Goal: Transaction & Acquisition: Purchase product/service

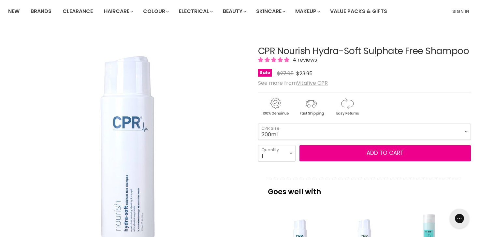
scroll to position [52, 0]
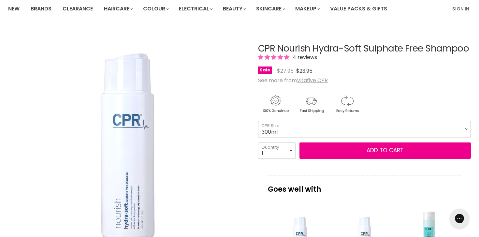
click at [371, 130] on select "300ml 900ml" at bounding box center [364, 129] width 213 height 16
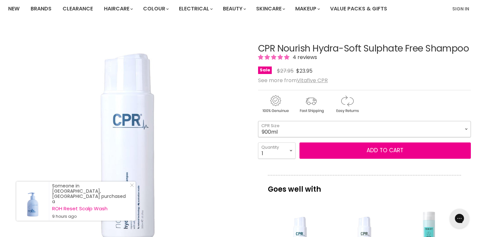
click at [258, 121] on select "300ml 900ml" at bounding box center [364, 129] width 213 height 16
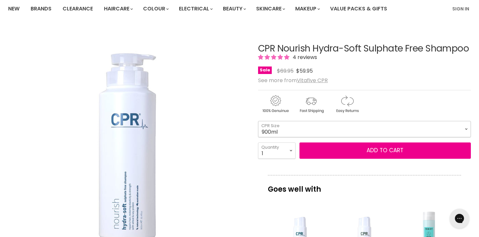
click at [366, 125] on select "300ml 900ml" at bounding box center [364, 129] width 213 height 16
select select "300ml"
click at [258, 121] on select "300ml 900ml" at bounding box center [364, 129] width 213 height 16
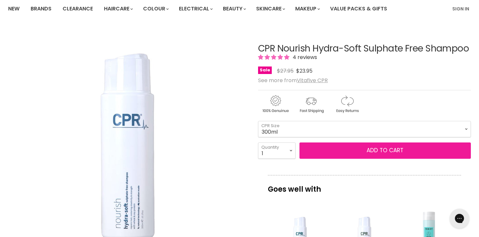
click at [359, 149] on button "Add to cart" at bounding box center [386, 150] width 172 height 16
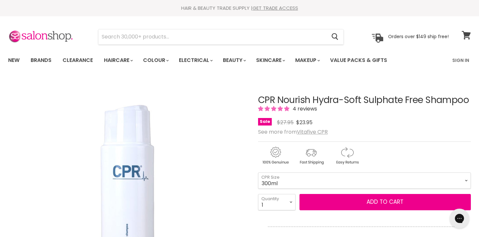
click at [467, 35] on icon at bounding box center [466, 35] width 9 height 8
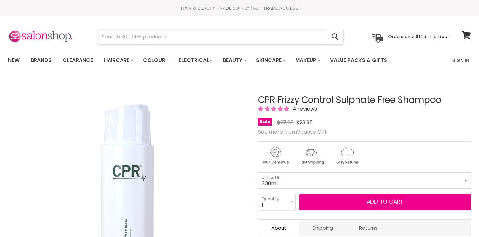
click at [243, 38] on input "Search" at bounding box center [212, 36] width 228 height 15
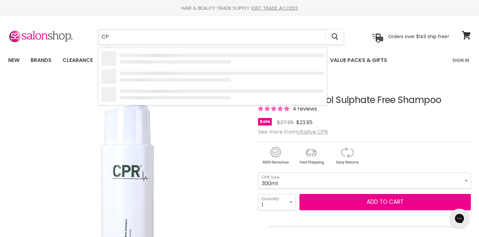
type input "CPR"
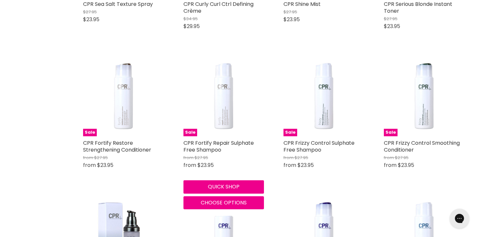
scroll to position [631, 0]
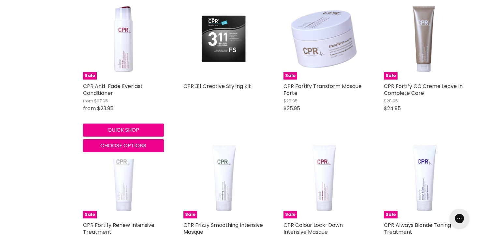
scroll to position [1519, 0]
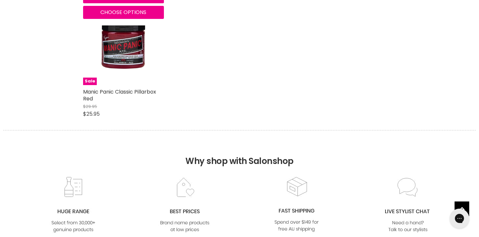
scroll to position [2485, 0]
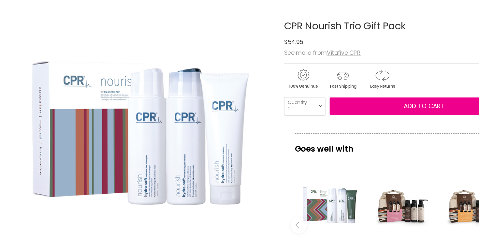
scroll to position [75, 0]
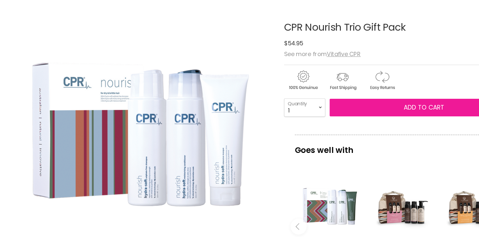
click at [371, 97] on span "Add to cart" at bounding box center [385, 98] width 37 height 8
click at [352, 98] on button "Add to cart" at bounding box center [386, 98] width 172 height 16
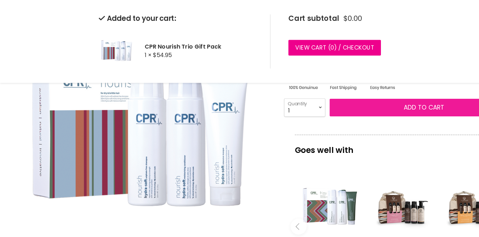
click at [347, 98] on button "Add to cart" at bounding box center [386, 98] width 172 height 16
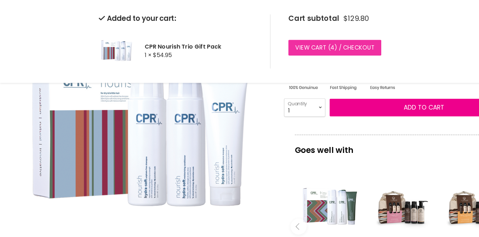
click at [325, 44] on link "View cart ( 4 ) / Checkout" at bounding box center [304, 43] width 84 height 14
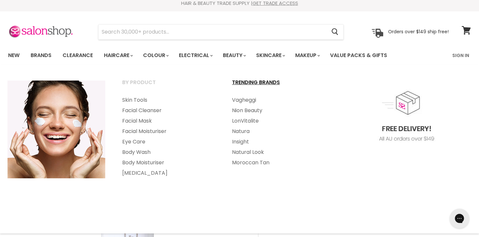
scroll to position [7, 0]
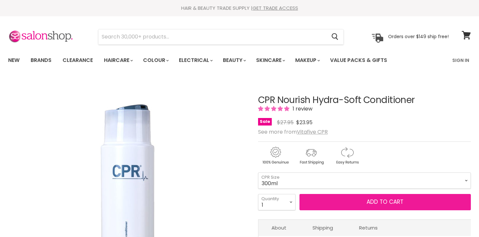
click at [332, 200] on button "Add to cart" at bounding box center [386, 202] width 172 height 16
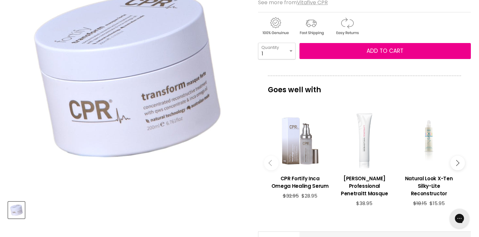
scroll to position [118, 0]
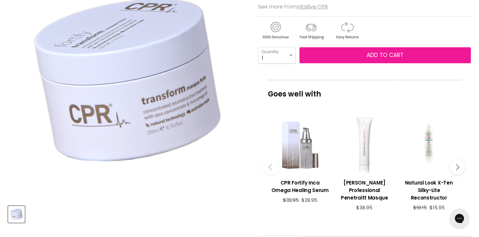
click at [384, 56] on span "Add to cart" at bounding box center [385, 55] width 37 height 8
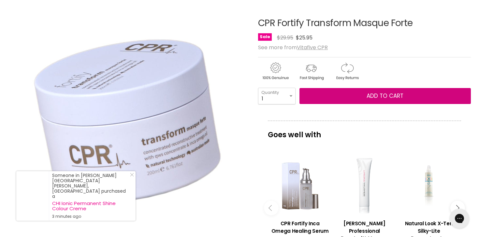
scroll to position [0, 0]
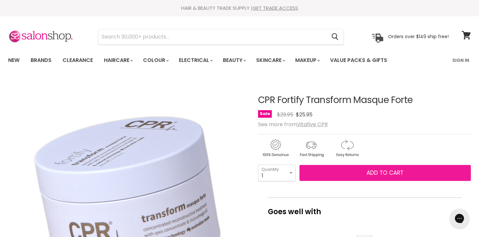
click at [326, 172] on button "Add to cart" at bounding box center [386, 173] width 172 height 16
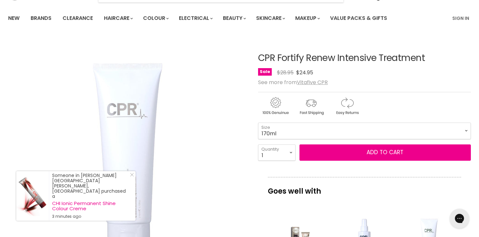
scroll to position [20, 0]
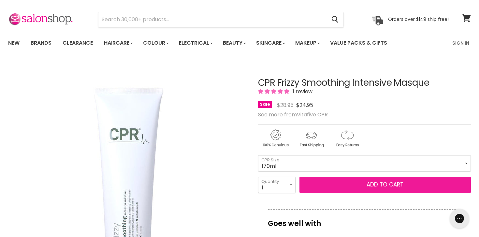
scroll to position [19, 0]
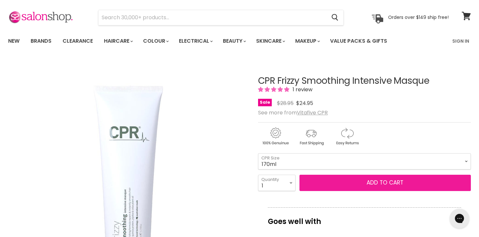
click at [368, 178] on button "Add to cart" at bounding box center [386, 183] width 172 height 16
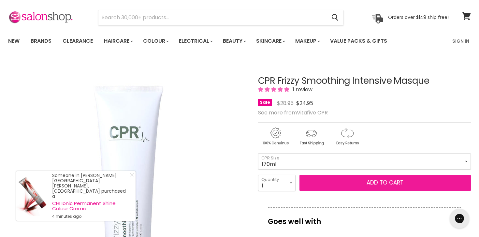
click at [385, 183] on span "Add to cart" at bounding box center [385, 183] width 37 height 8
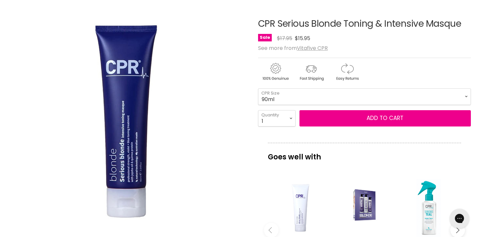
scroll to position [69, 0]
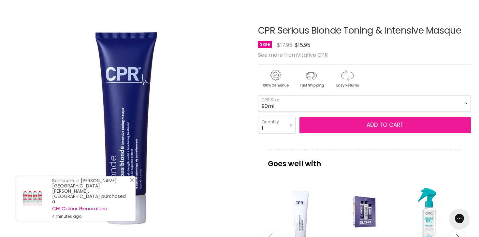
click at [329, 127] on button "Add to cart" at bounding box center [386, 125] width 172 height 16
click at [376, 125] on span "Add to cart" at bounding box center [385, 125] width 37 height 8
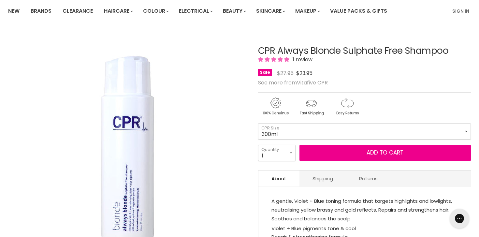
scroll to position [51, 0]
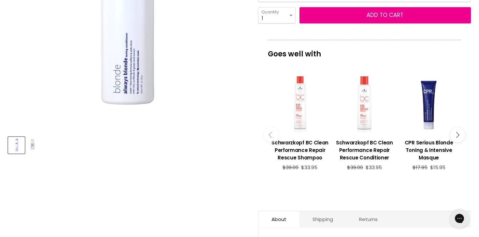
scroll to position [187, 0]
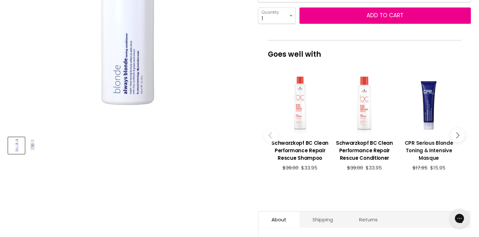
click at [428, 149] on h3 "CPR Serious Blonde Toning & Intensive Masque" at bounding box center [429, 150] width 58 height 22
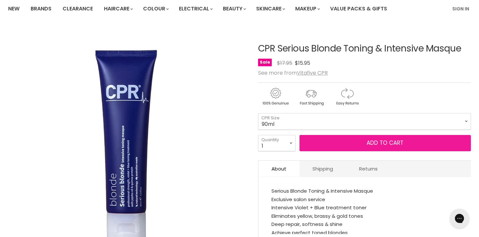
click at [374, 142] on span "Add to cart" at bounding box center [385, 143] width 37 height 8
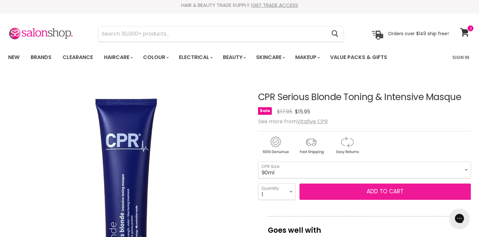
scroll to position [6, 0]
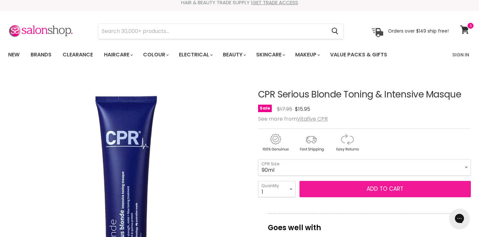
click at [399, 190] on span "Add to cart" at bounding box center [385, 189] width 37 height 8
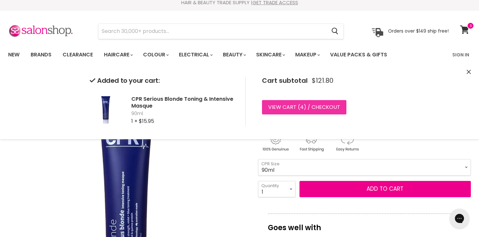
click at [334, 109] on link "View cart ( 4 ) / Checkout" at bounding box center [304, 107] width 84 height 14
